Goal: Complete application form

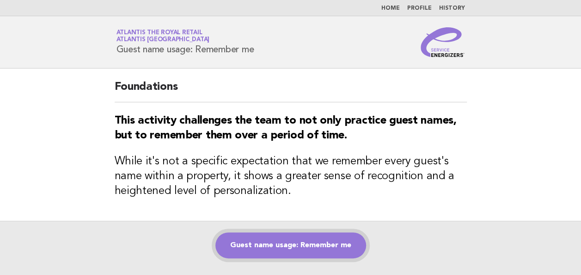
click at [285, 241] on link "Guest name usage: Remember me" at bounding box center [291, 245] width 151 height 26
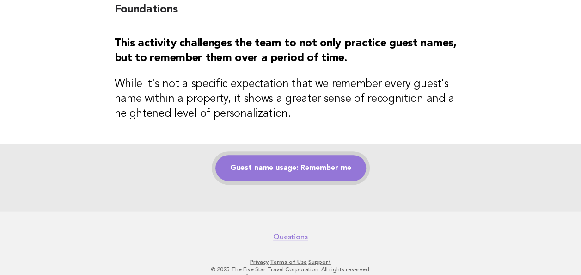
scroll to position [92, 0]
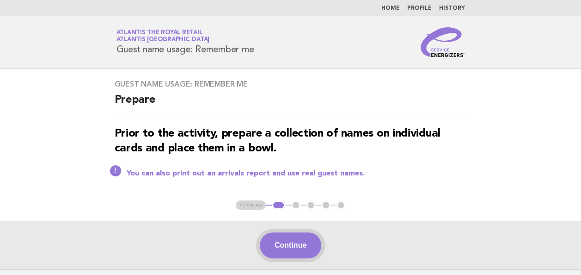
click at [302, 240] on button "Continue" at bounding box center [291, 245] width 62 height 26
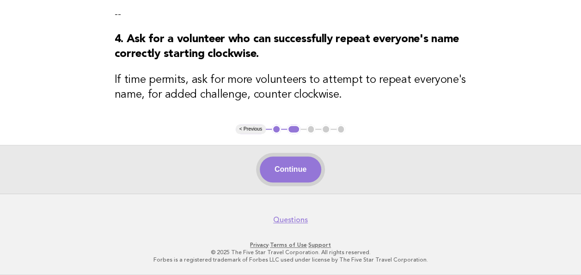
click at [299, 157] on button "Continue" at bounding box center [291, 169] width 62 height 26
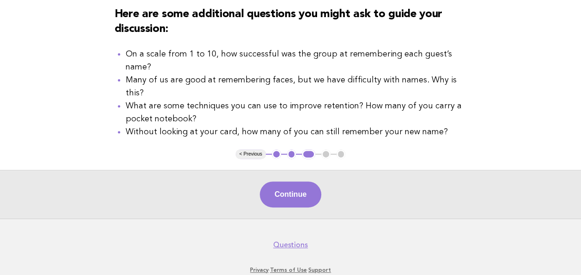
click at [299, 181] on button "Continue" at bounding box center [291, 194] width 62 height 26
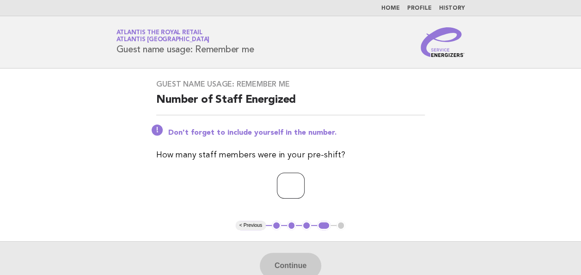
click at [294, 191] on input "number" at bounding box center [291, 186] width 28 height 26
type input "*"
click at [291, 258] on button "Continue" at bounding box center [291, 266] width 62 height 26
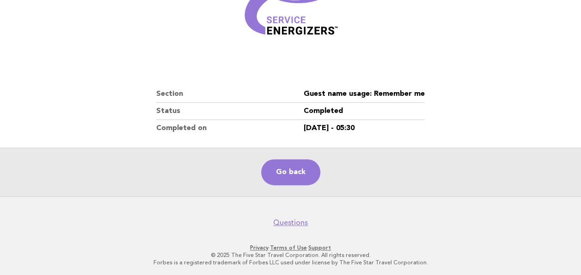
scroll to position [162, 0]
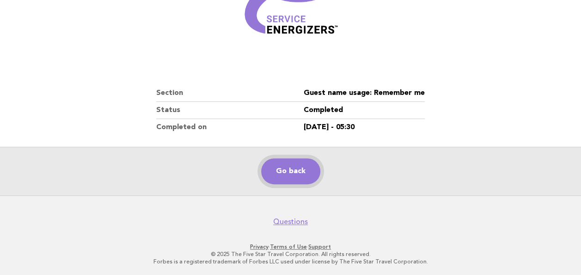
click at [298, 168] on link "Go back" at bounding box center [290, 171] width 59 height 26
